Goal: Find specific page/section: Find specific page/section

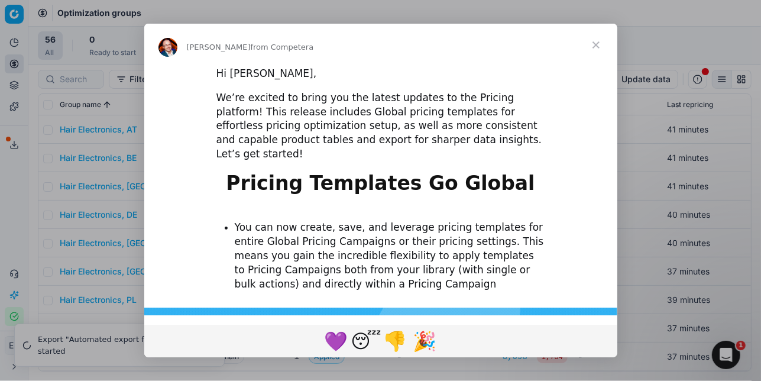
click at [596, 48] on span "Close" at bounding box center [596, 45] width 43 height 43
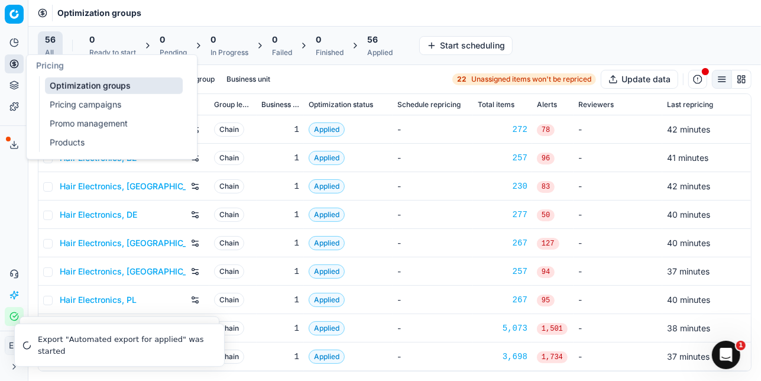
click at [64, 104] on link "Pricing campaigns" at bounding box center [114, 104] width 138 height 17
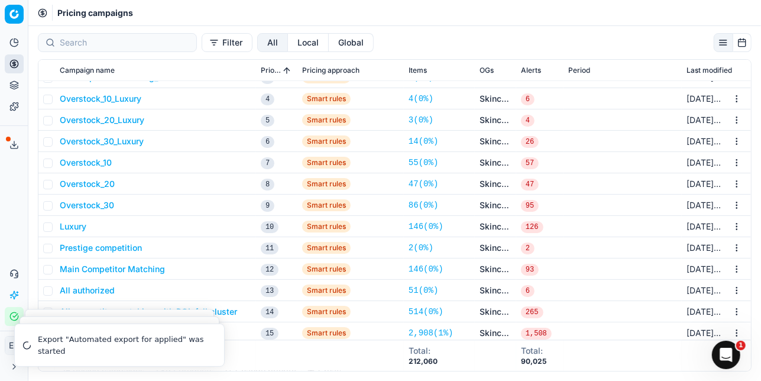
scroll to position [1597, 0]
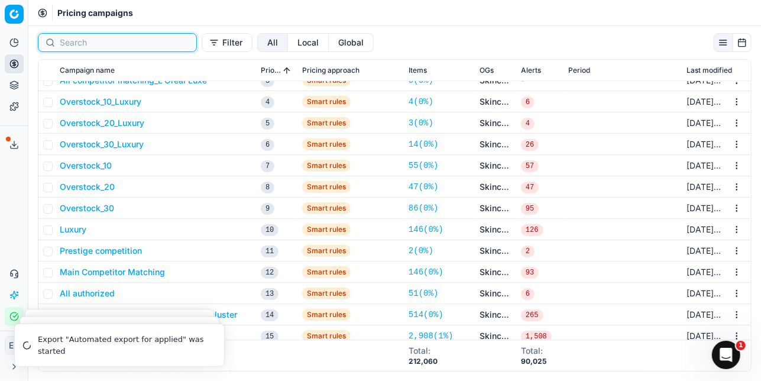
click at [145, 45] on input at bounding box center [124, 43] width 129 height 12
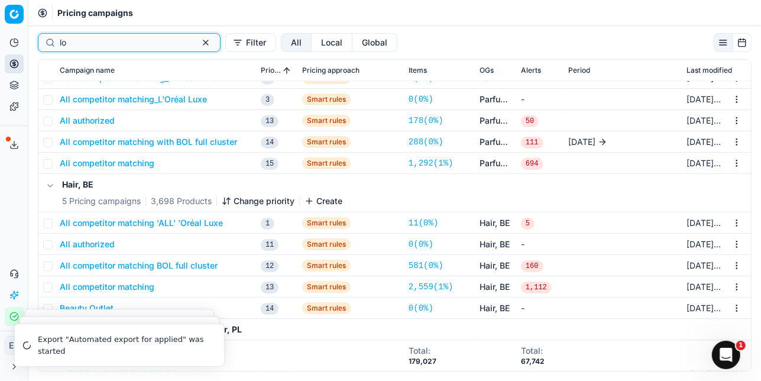
scroll to position [192, 0]
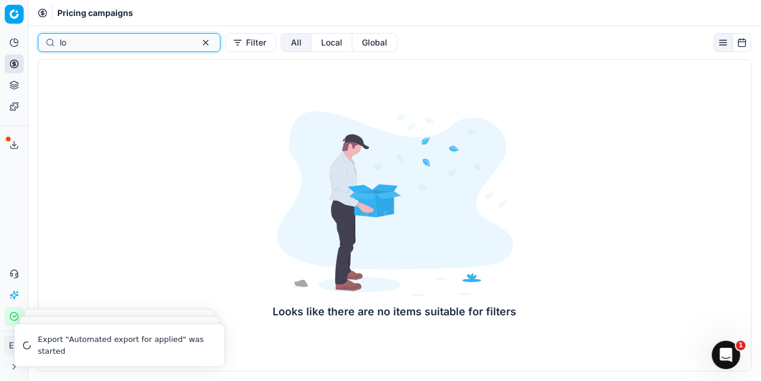
type input "l"
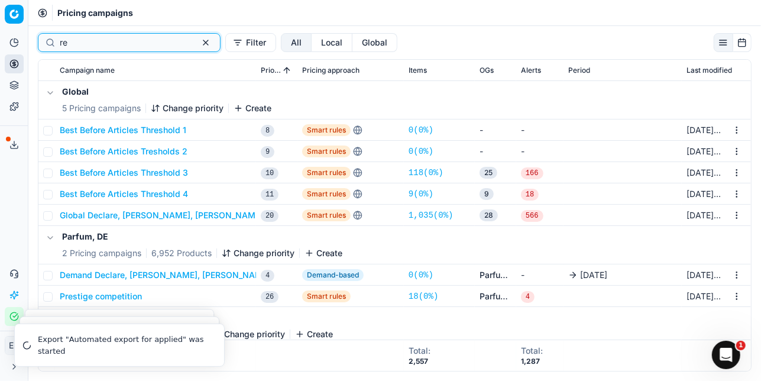
type input "r"
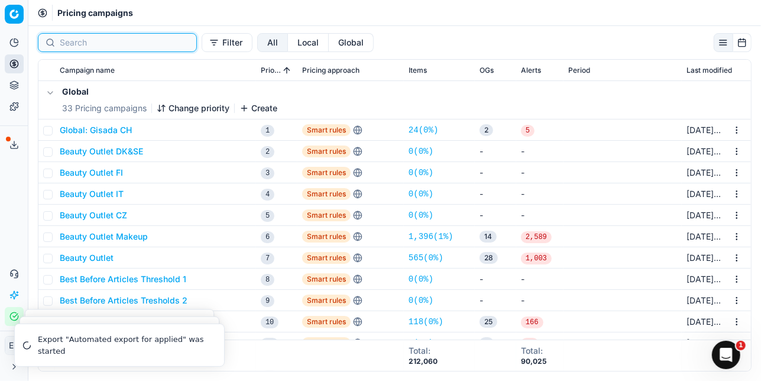
type input "l"
click at [185, 62] on th "Campaign name" at bounding box center [155, 70] width 201 height 21
click at [202, 37] on button "Filter" at bounding box center [227, 42] width 51 height 19
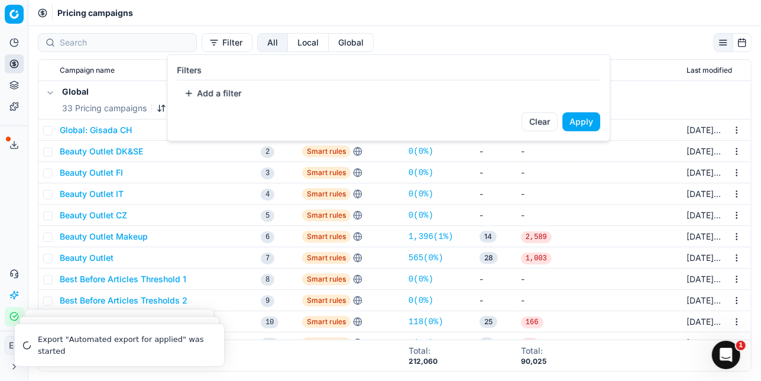
click at [188, 45] on html "Pricing platform Analytics Pricing Product portfolio Templates Export service 0…" at bounding box center [380, 190] width 761 height 381
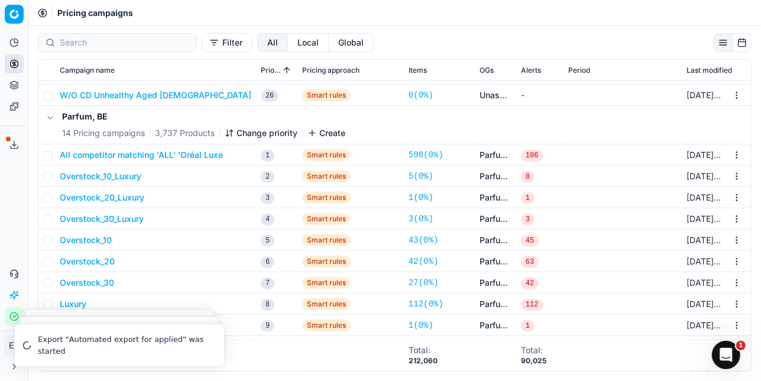
scroll to position [12272, 0]
